Goal: Task Accomplishment & Management: Manage account settings

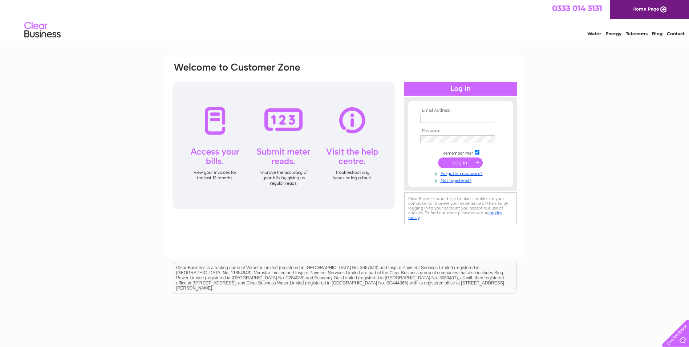
type input "linda.mitchell@reservoirgroup.com"
click at [457, 163] on input "submit" at bounding box center [460, 162] width 45 height 10
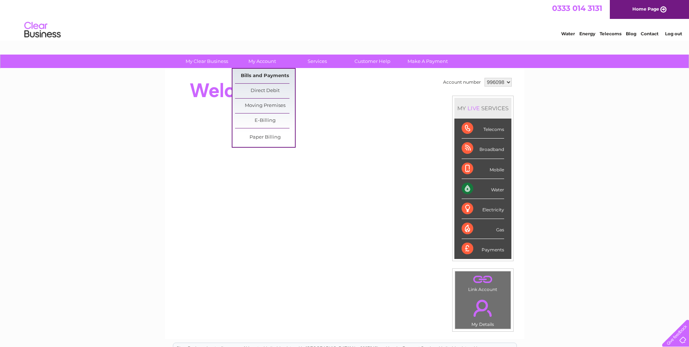
click at [263, 75] on link "Bills and Payments" at bounding box center [265, 76] width 60 height 15
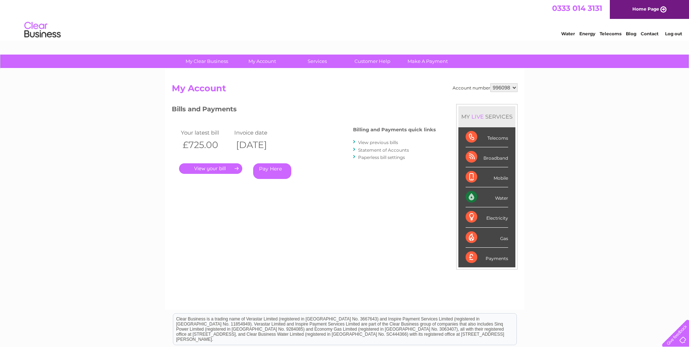
click at [215, 165] on link "." at bounding box center [210, 168] width 63 height 11
click at [380, 144] on link "View previous bills" at bounding box center [378, 142] width 40 height 5
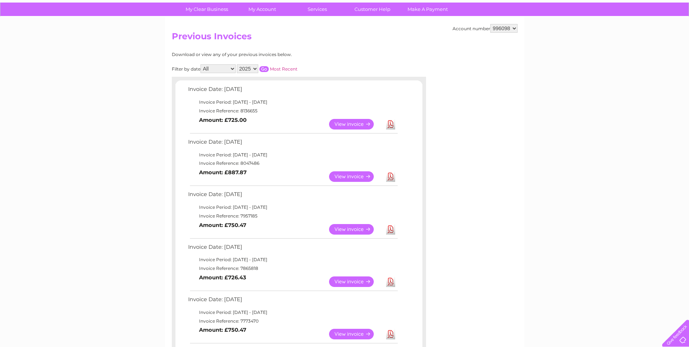
scroll to position [55, 0]
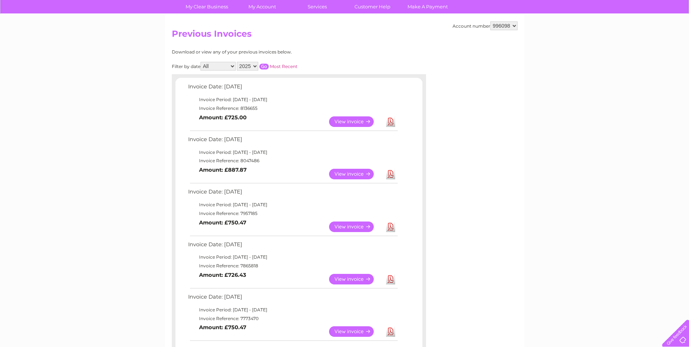
click at [350, 177] on link "View" at bounding box center [355, 174] width 53 height 11
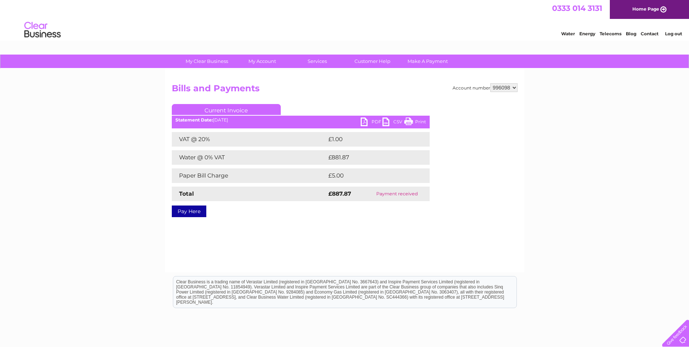
click at [373, 120] on link "PDF" at bounding box center [372, 122] width 22 height 11
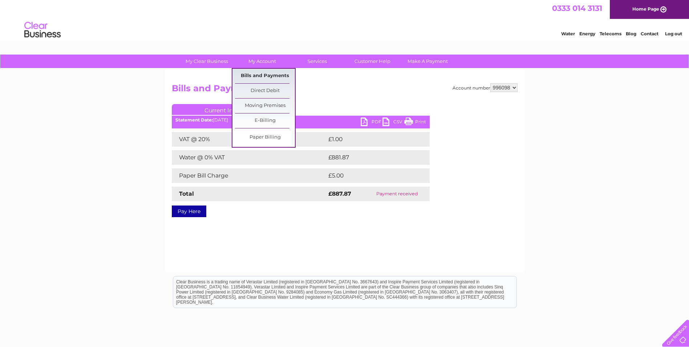
click at [261, 78] on link "Bills and Payments" at bounding box center [265, 76] width 60 height 15
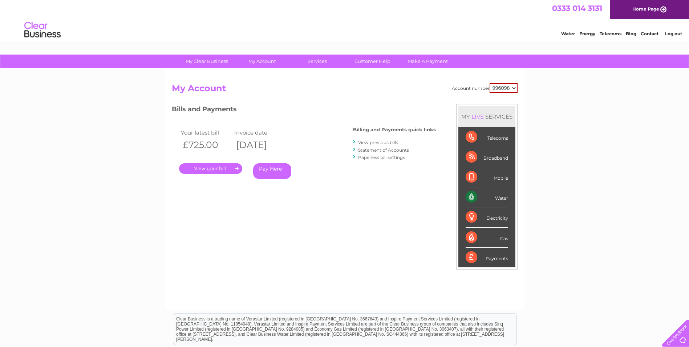
click at [210, 169] on link "." at bounding box center [210, 168] width 63 height 11
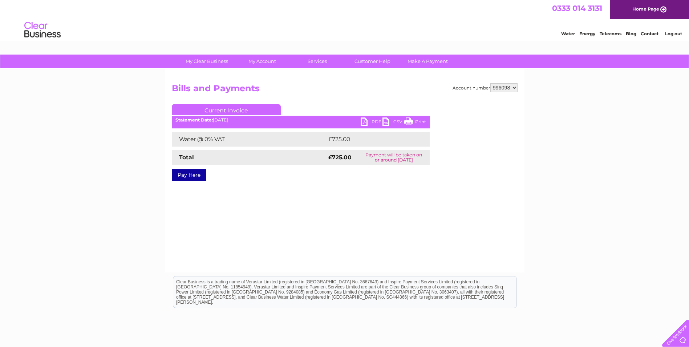
click at [672, 35] on link "Log out" at bounding box center [673, 33] width 17 height 5
